Goal: Task Accomplishment & Management: Manage account settings

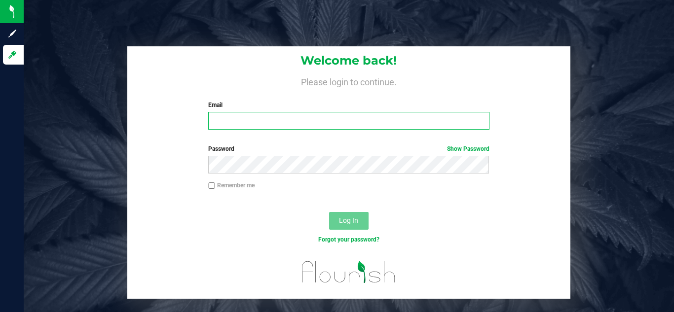
type input "naveennagarajan.s+wct@v2wss.com"
click at [335, 124] on input "naveennagarajan.s+wct@v2wss.com" at bounding box center [348, 121] width 281 height 18
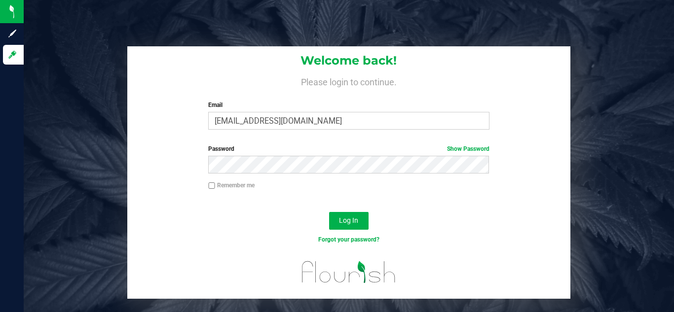
click at [151, 198] on div "Remember me" at bounding box center [349, 190] width 444 height 19
click at [368, 224] on button "Log In" at bounding box center [348, 221] width 39 height 18
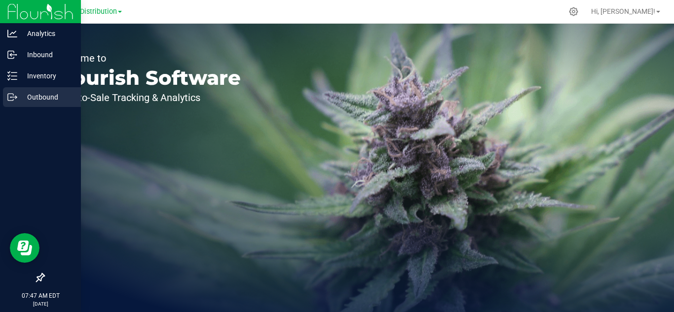
click at [53, 99] on p "Outbound" at bounding box center [46, 97] width 59 height 12
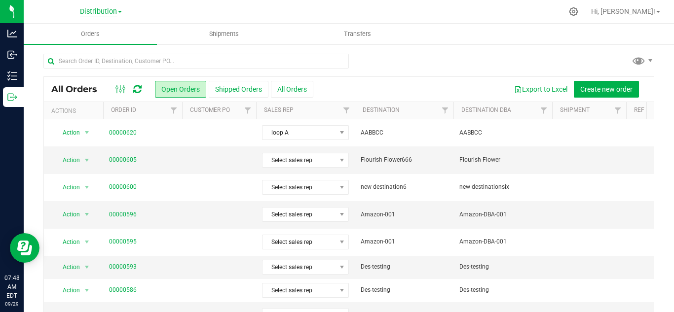
click at [106, 13] on span "Distribution" at bounding box center [98, 11] width 37 height 9
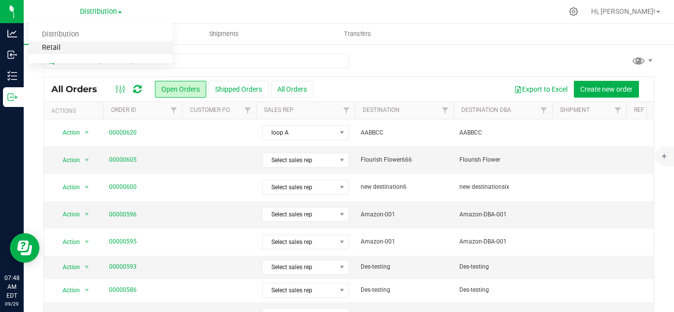
click at [88, 48] on link "Retail" at bounding box center [101, 47] width 144 height 13
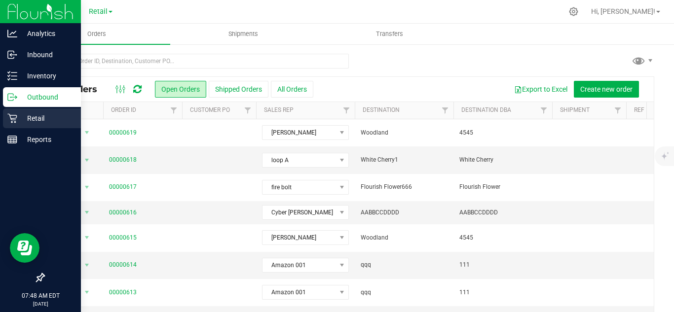
click at [58, 121] on p "Retail" at bounding box center [46, 118] width 59 height 12
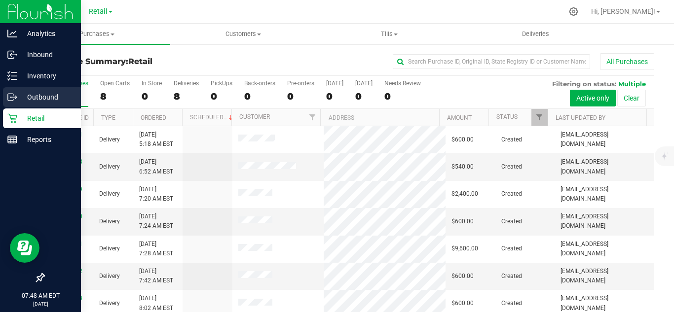
click at [9, 99] on icon at bounding box center [12, 97] width 10 height 10
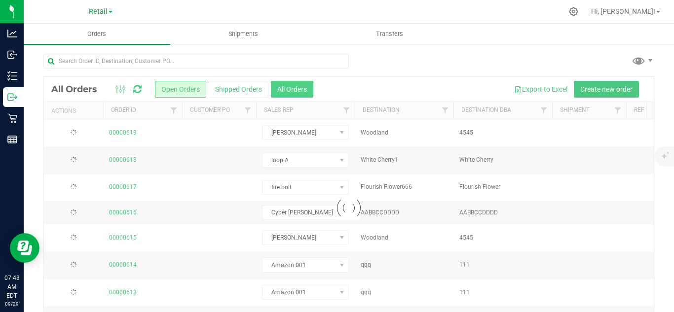
click at [296, 92] on div at bounding box center [349, 208] width 610 height 263
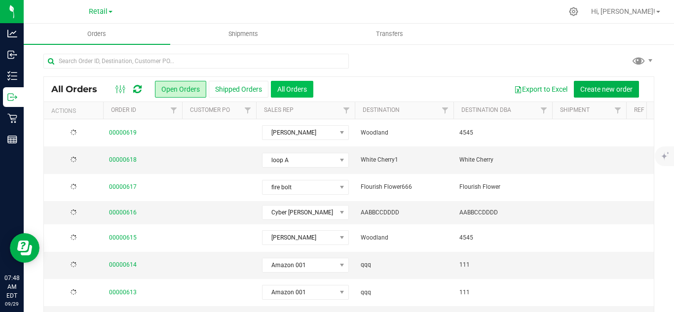
click at [299, 90] on button "All Orders" at bounding box center [292, 89] width 42 height 17
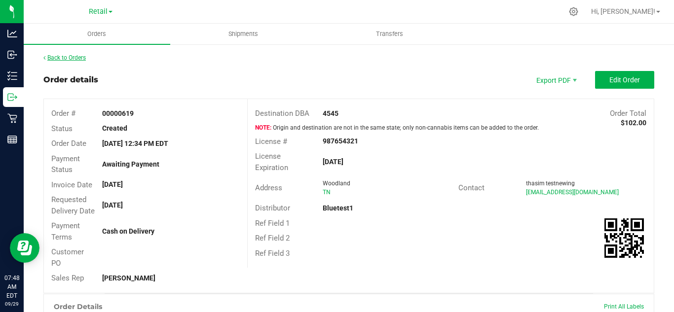
click at [45, 55] on icon at bounding box center [44, 58] width 2 height 6
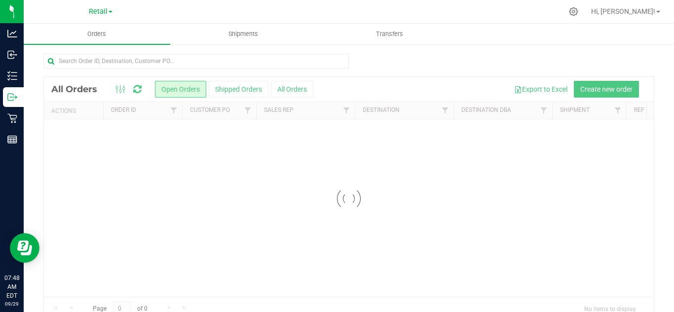
click at [101, 12] on span "Retail" at bounding box center [98, 11] width 19 height 8
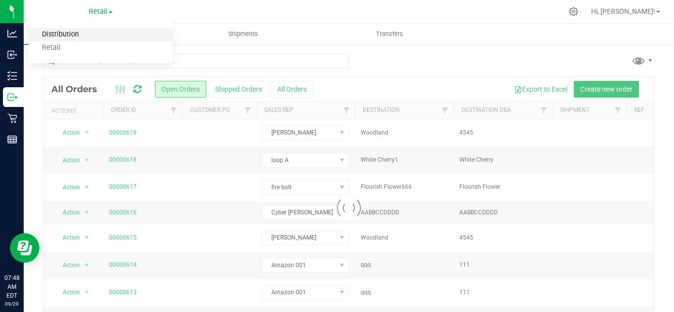
click at [85, 32] on link "Distribution" at bounding box center [101, 34] width 144 height 13
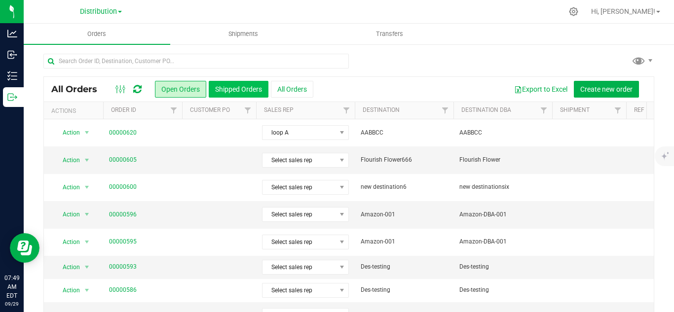
click at [217, 91] on button "Shipped Orders" at bounding box center [239, 89] width 60 height 17
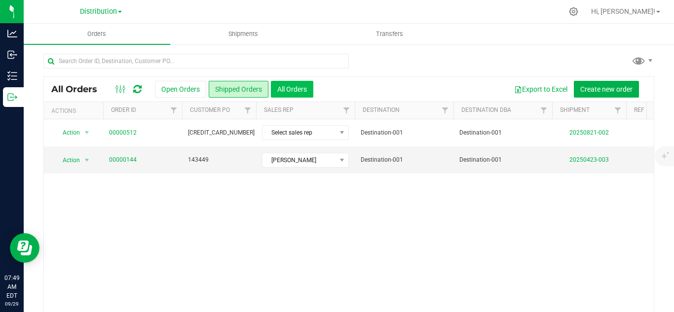
click at [291, 87] on button "All Orders" at bounding box center [292, 89] width 42 height 17
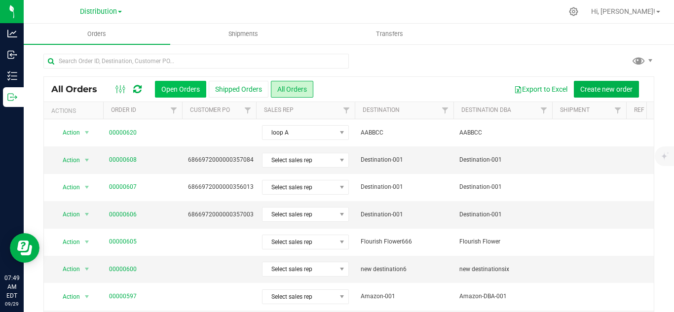
click at [182, 88] on button "Open Orders" at bounding box center [180, 89] width 51 height 17
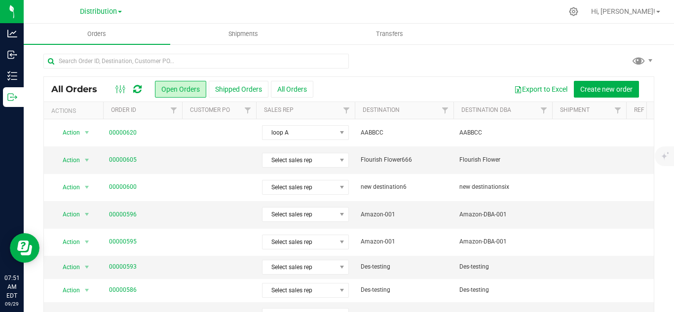
click at [108, 16] on div "Distribution" at bounding box center [101, 11] width 42 height 12
click at [108, 15] on span "Distribution" at bounding box center [98, 11] width 37 height 9
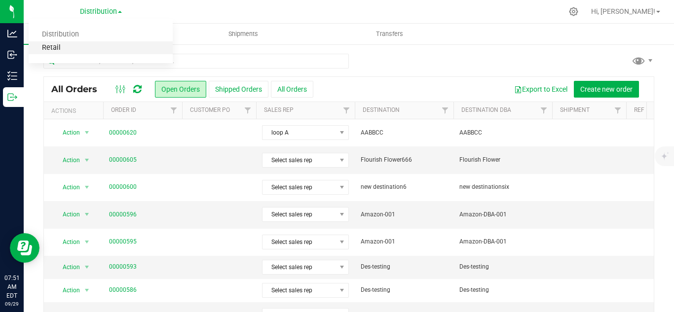
click at [84, 46] on link "Retail" at bounding box center [101, 47] width 144 height 13
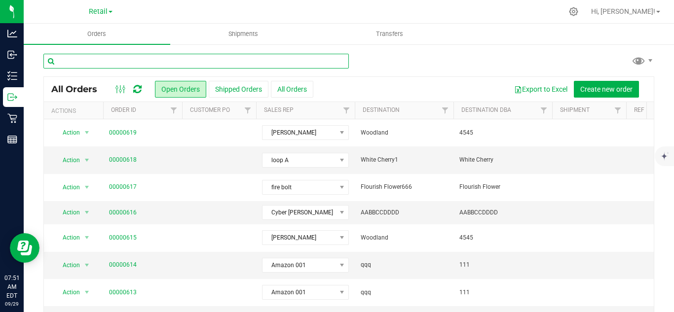
click at [236, 65] on input "text" at bounding box center [195, 61] width 305 height 15
click at [297, 59] on input "text" at bounding box center [195, 61] width 305 height 15
paste input "152770"
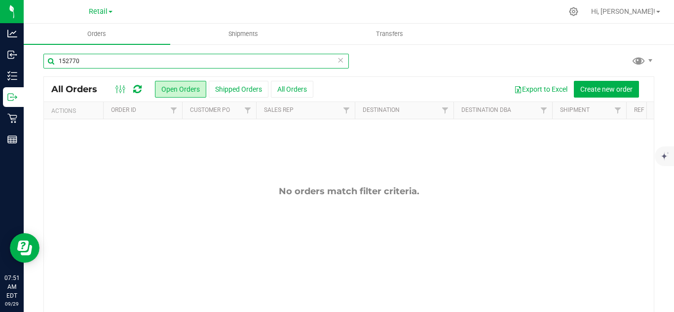
type input "152770"
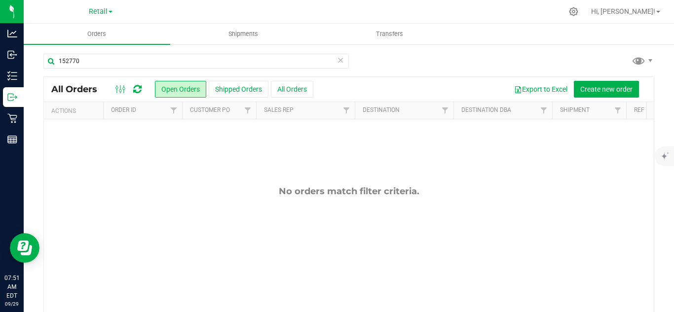
click at [337, 63] on icon at bounding box center [340, 60] width 7 height 12
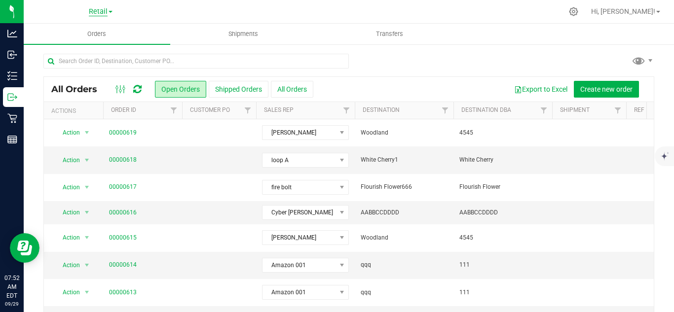
click at [106, 7] on span "Retail" at bounding box center [98, 11] width 19 height 9
click at [435, 68] on div at bounding box center [348, 65] width 611 height 23
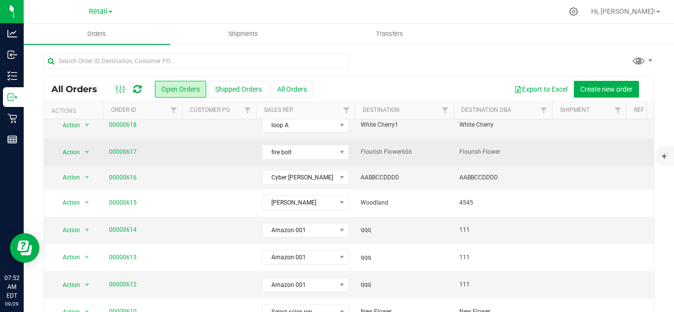
scroll to position [36, 0]
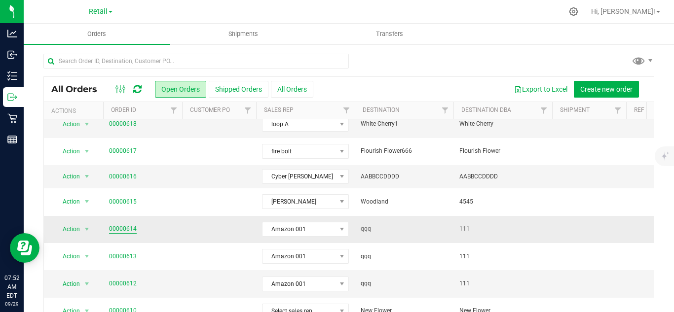
click at [120, 229] on link "00000614" at bounding box center [123, 228] width 28 height 9
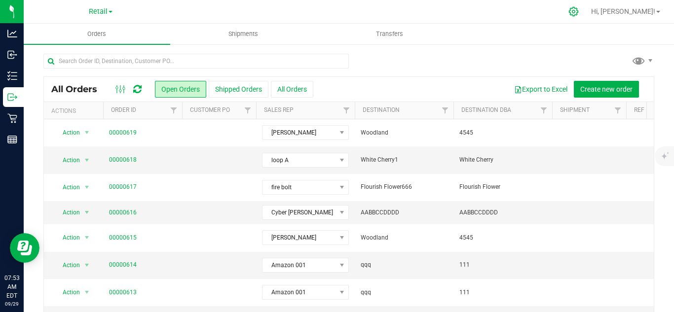
click at [579, 13] on icon at bounding box center [573, 11] width 10 height 10
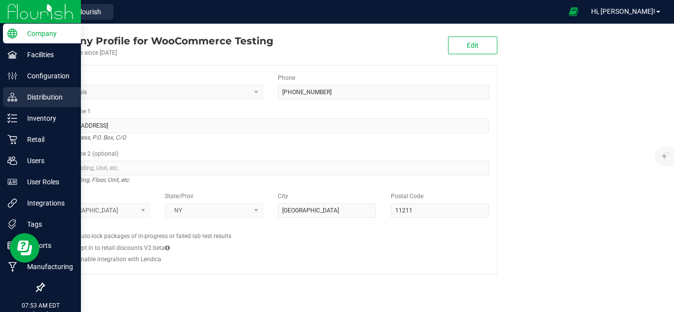
click at [63, 93] on p "Distribution" at bounding box center [46, 97] width 59 height 12
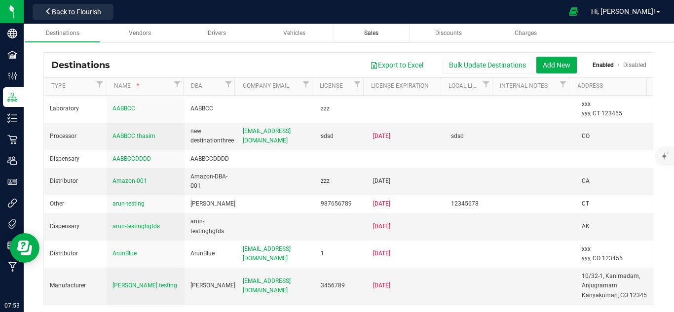
click at [368, 29] on div "Sales" at bounding box center [371, 33] width 61 height 8
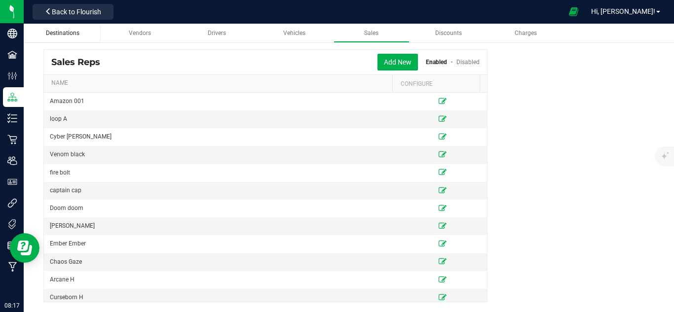
click at [52, 33] on span "Destinations" at bounding box center [63, 33] width 34 height 7
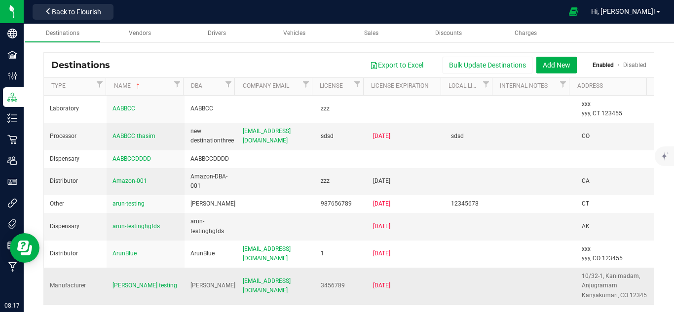
scroll to position [131, 0]
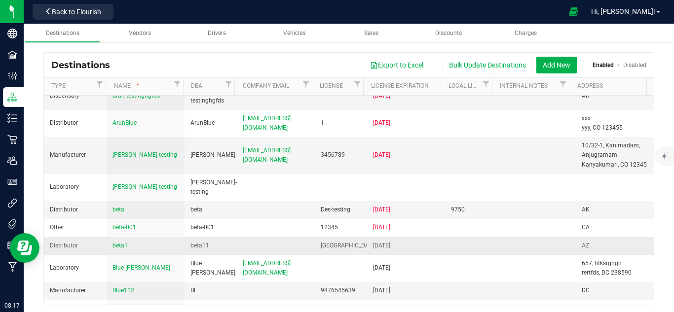
click at [157, 241] on div "beta1" at bounding box center [145, 245] width 66 height 9
click at [222, 241] on div "beta11" at bounding box center [210, 245] width 40 height 9
click at [201, 241] on div "beta11" at bounding box center [210, 245] width 40 height 9
click at [125, 242] on span "beta1" at bounding box center [119, 245] width 15 height 7
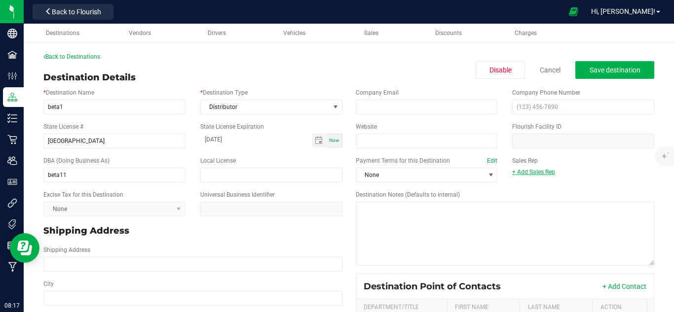
click at [529, 174] on link "+ Add Sales Rep" at bounding box center [533, 172] width 43 height 7
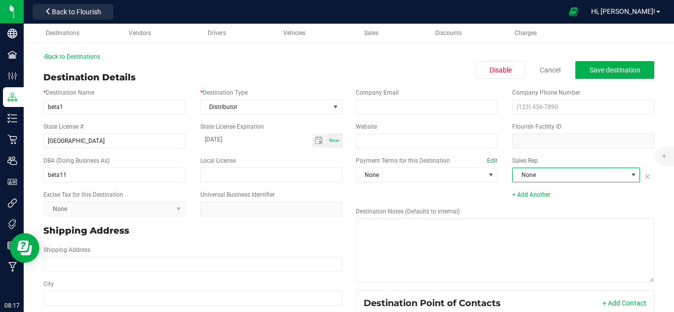
click at [530, 178] on span "None" at bounding box center [570, 175] width 114 height 14
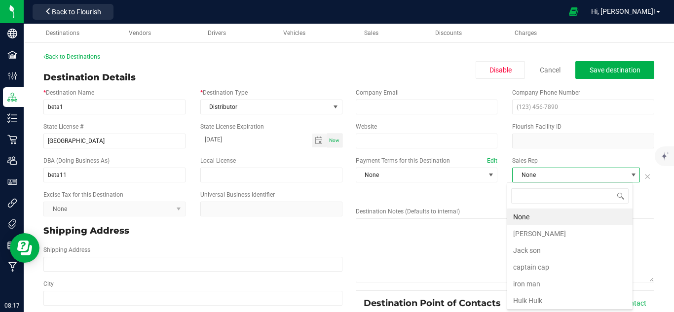
scroll to position [15, 126]
click at [546, 233] on li "[PERSON_NAME]" at bounding box center [569, 233] width 125 height 17
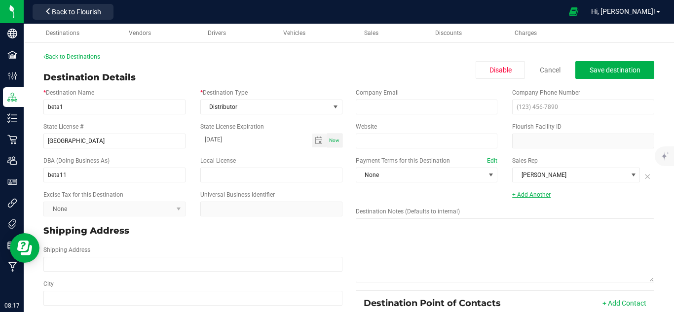
click at [537, 196] on link "+ Add Another" at bounding box center [531, 194] width 38 height 7
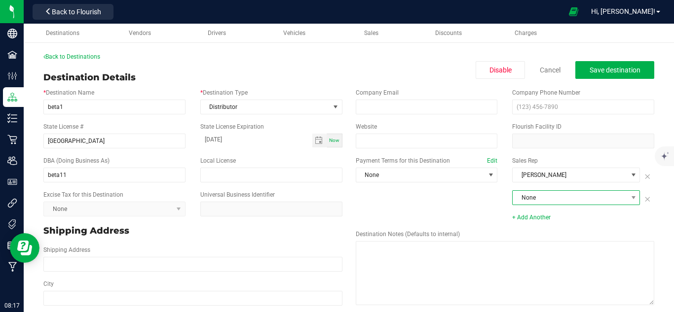
click at [569, 197] on span "None" at bounding box center [570, 198] width 114 height 14
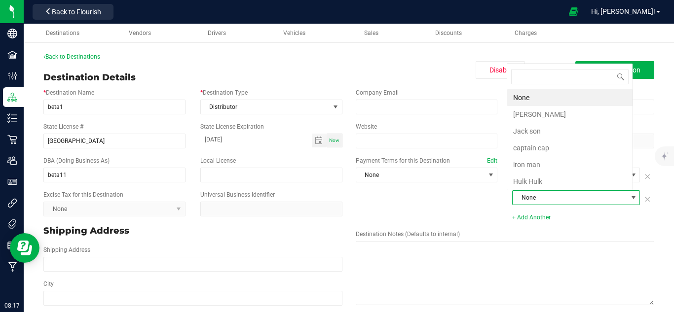
scroll to position [15, 125]
click at [545, 182] on li "Hulk Hulk" at bounding box center [569, 181] width 125 height 17
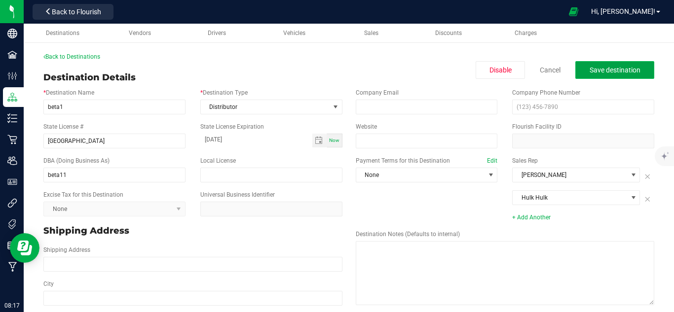
click at [600, 64] on button "Save destination" at bounding box center [614, 70] width 79 height 18
click at [82, 55] on link "Back to Destinations" at bounding box center [71, 56] width 57 height 7
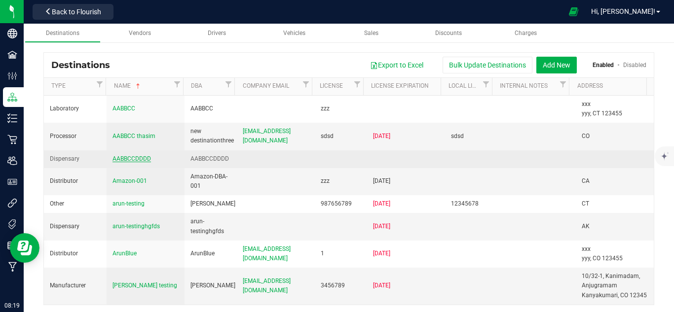
click at [130, 157] on span "AABBCCDDDD" at bounding box center [131, 158] width 38 height 7
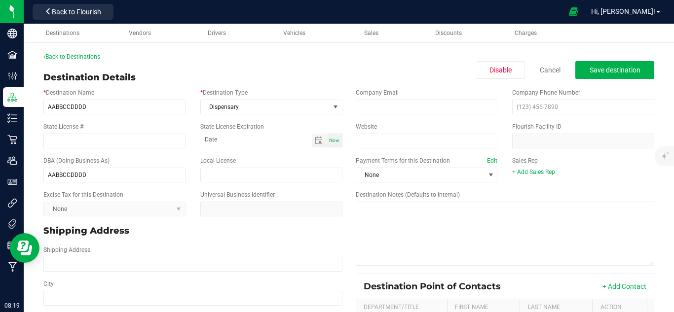
click at [534, 176] on div "+ Add Sales Rep" at bounding box center [583, 172] width 142 height 9
click at [535, 169] on link "+ Add Sales Rep" at bounding box center [533, 172] width 43 height 7
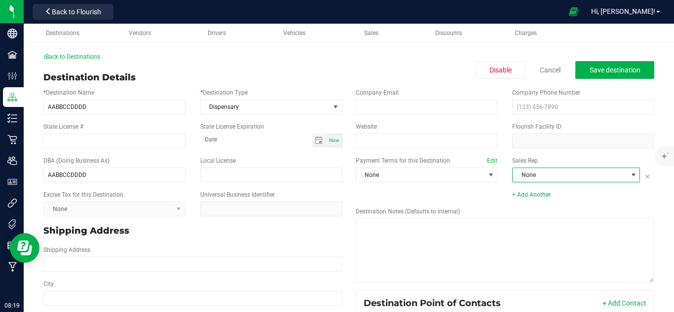
click at [554, 177] on span "None" at bounding box center [570, 175] width 114 height 14
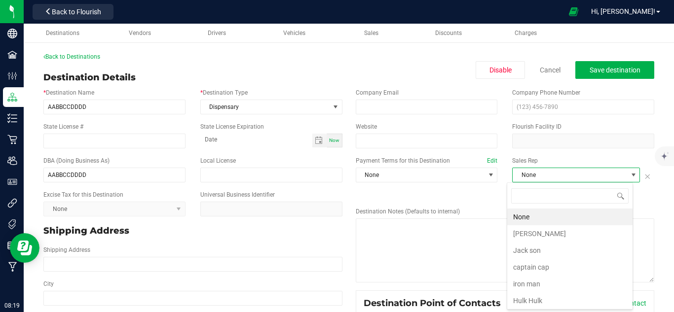
scroll to position [15, 126]
click at [547, 264] on li "captain cap" at bounding box center [569, 267] width 125 height 17
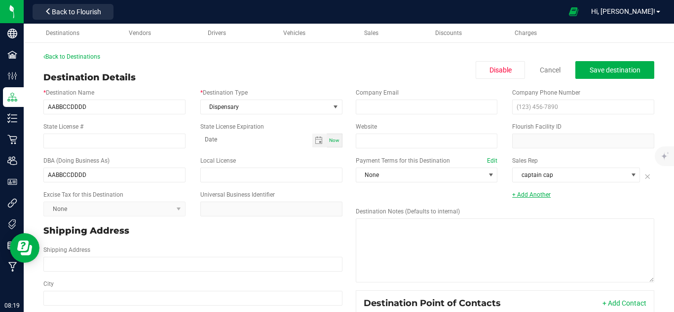
click at [527, 195] on link "+ Add Another" at bounding box center [531, 194] width 38 height 7
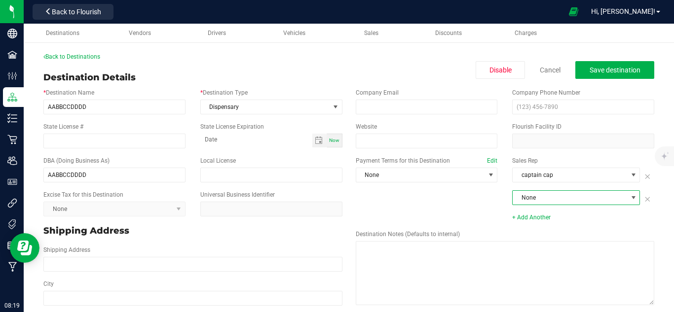
click at [541, 198] on span "None" at bounding box center [570, 198] width 114 height 14
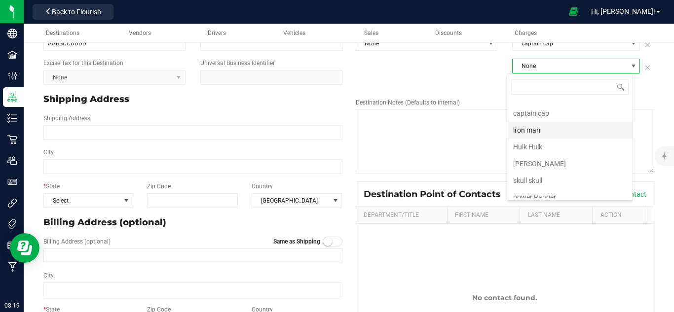
scroll to position [66, 0]
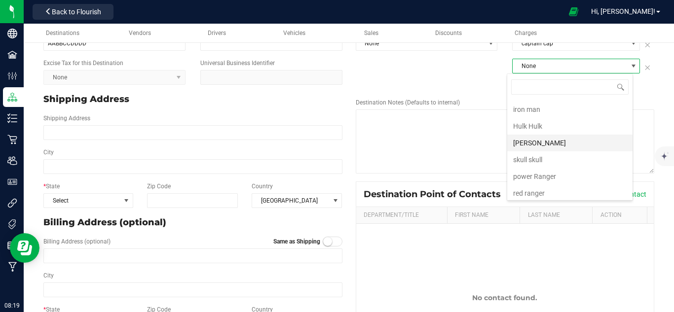
click at [552, 145] on li "tony stark" at bounding box center [569, 143] width 125 height 17
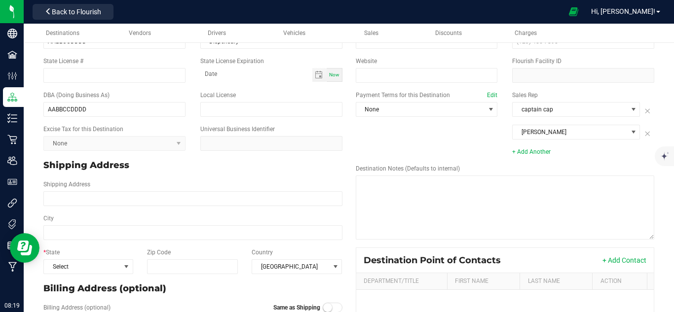
click at [591, 148] on div "+ Add Another" at bounding box center [583, 152] width 142 height 9
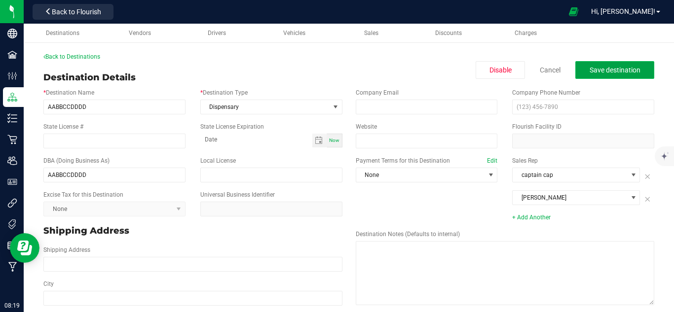
click at [605, 76] on button "Save destination" at bounding box center [614, 70] width 79 height 18
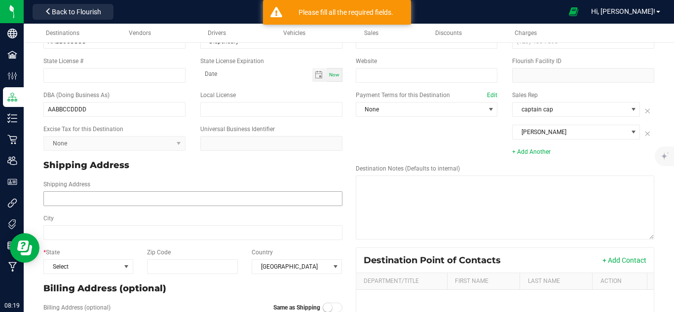
scroll to position [132, 0]
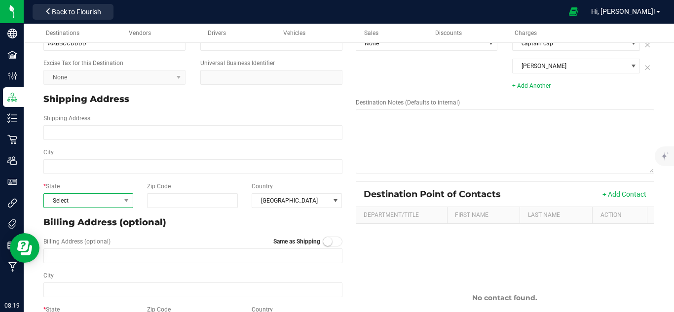
click at [74, 200] on span "Select" at bounding box center [82, 201] width 76 height 14
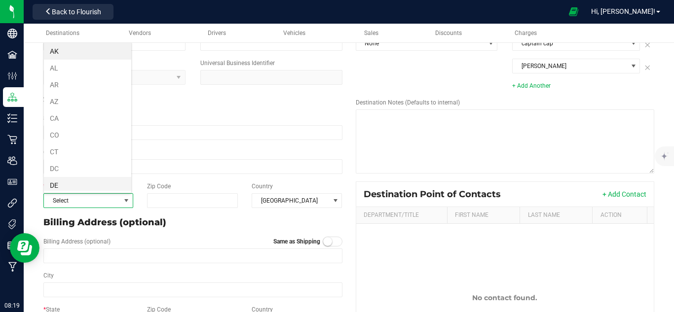
scroll to position [15, 87]
click at [98, 181] on li "DE" at bounding box center [87, 185] width 87 height 17
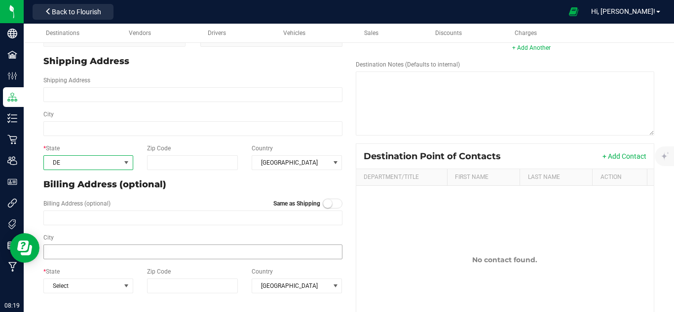
scroll to position [206, 0]
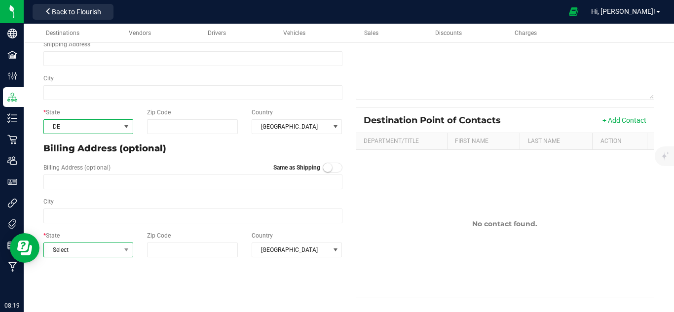
click at [72, 247] on span "Select" at bounding box center [82, 250] width 76 height 14
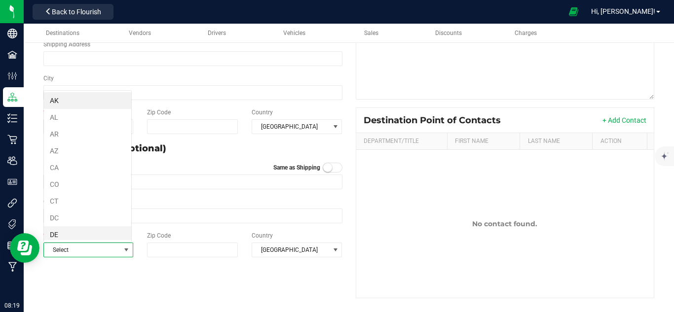
scroll to position [15, 87]
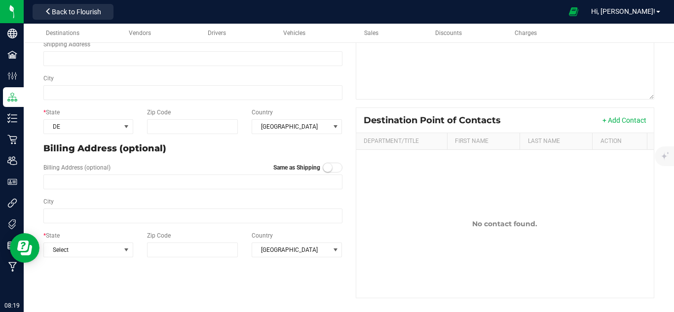
click at [196, 298] on div "* Destination Name AABBCCDDDD * Destination Type Dispensary State License # Sta…" at bounding box center [349, 91] width 626 height 424
click at [193, 292] on div "* Destination Name AABBCCDDDD * Destination Type Dispensary State License # Sta…" at bounding box center [349, 91] width 626 height 424
click at [323, 169] on small at bounding box center [327, 167] width 9 height 9
click at [300, 260] on div "* State DE Zip Code Country United States" at bounding box center [193, 244] width 314 height 34
click at [316, 274] on div "* Destination Name AABBCCDDDD * Destination Type Dispensary State License # Sta…" at bounding box center [349, 91] width 626 height 424
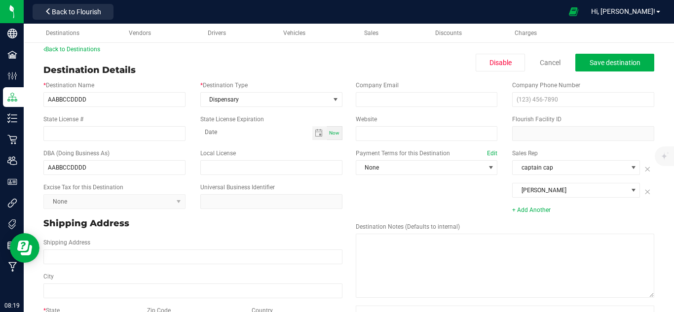
scroll to position [0, 0]
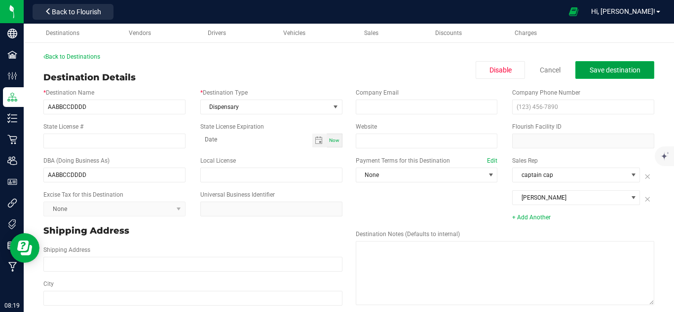
click at [595, 64] on button "Save destination" at bounding box center [614, 70] width 79 height 18
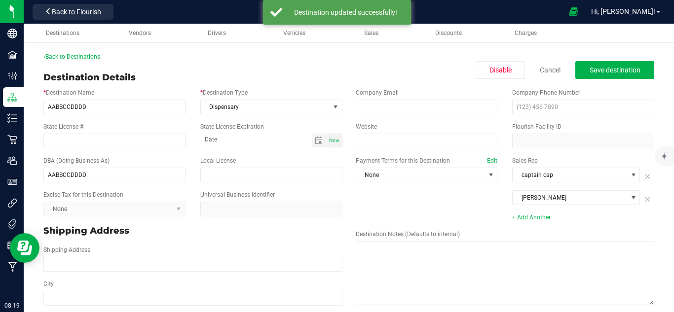
click at [292, 64] on div "Back to Destinations Destination Details Disable Cancel Save destination * Dest…" at bounding box center [348, 280] width 611 height 456
click at [82, 56] on link "Back to Destinations" at bounding box center [71, 56] width 57 height 7
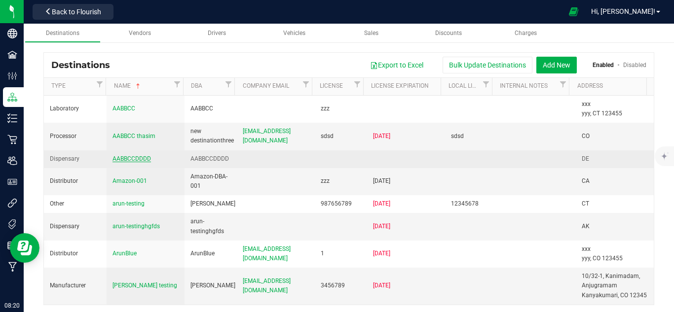
click at [135, 156] on span "AABBCCDDDD" at bounding box center [131, 158] width 38 height 7
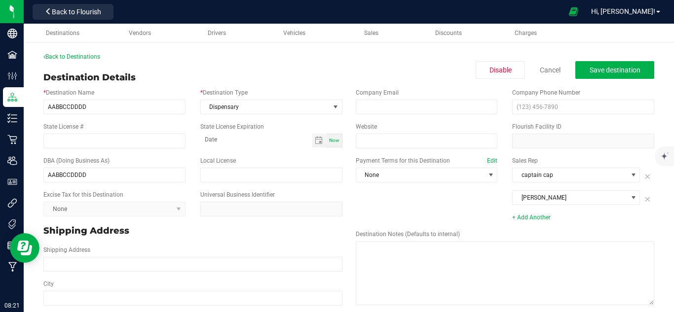
click at [342, 68] on div "Back to Destinations Destination Details Disable Cancel Save destination * Dest…" at bounding box center [348, 280] width 611 height 456
click at [359, 197] on div "Payment Terms for this Destination Edit None Sales Rep captain cap tony stark +…" at bounding box center [505, 189] width 314 height 74
click at [591, 68] on span "Save destination" at bounding box center [615, 70] width 51 height 8
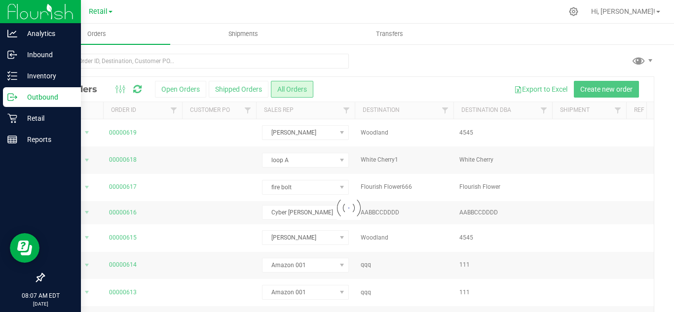
click at [20, 98] on p "Outbound" at bounding box center [46, 97] width 59 height 12
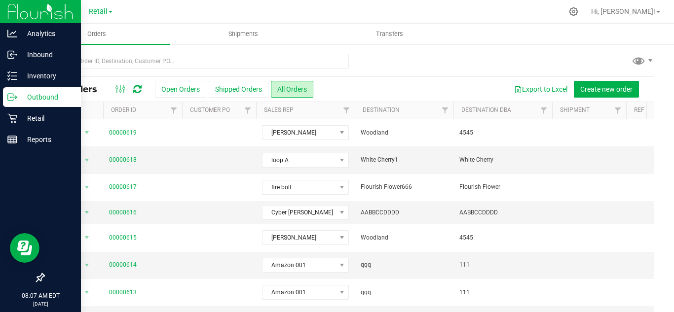
click at [39, 95] on p "Outbound" at bounding box center [46, 97] width 59 height 12
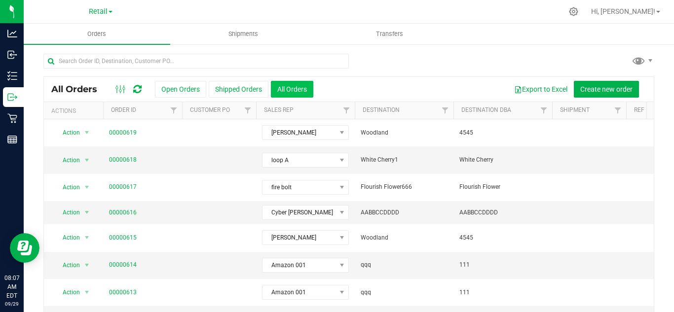
click at [299, 89] on button "All Orders" at bounding box center [292, 89] width 42 height 17
click at [245, 7] on div at bounding box center [370, 11] width 386 height 19
drag, startPoint x: 464, startPoint y: 21, endPoint x: 467, endPoint y: 15, distance: 7.1
click at [464, 21] on nav "Retail Hi, [PERSON_NAME]!" at bounding box center [349, 12] width 650 height 24
